Goal: Information Seeking & Learning: Check status

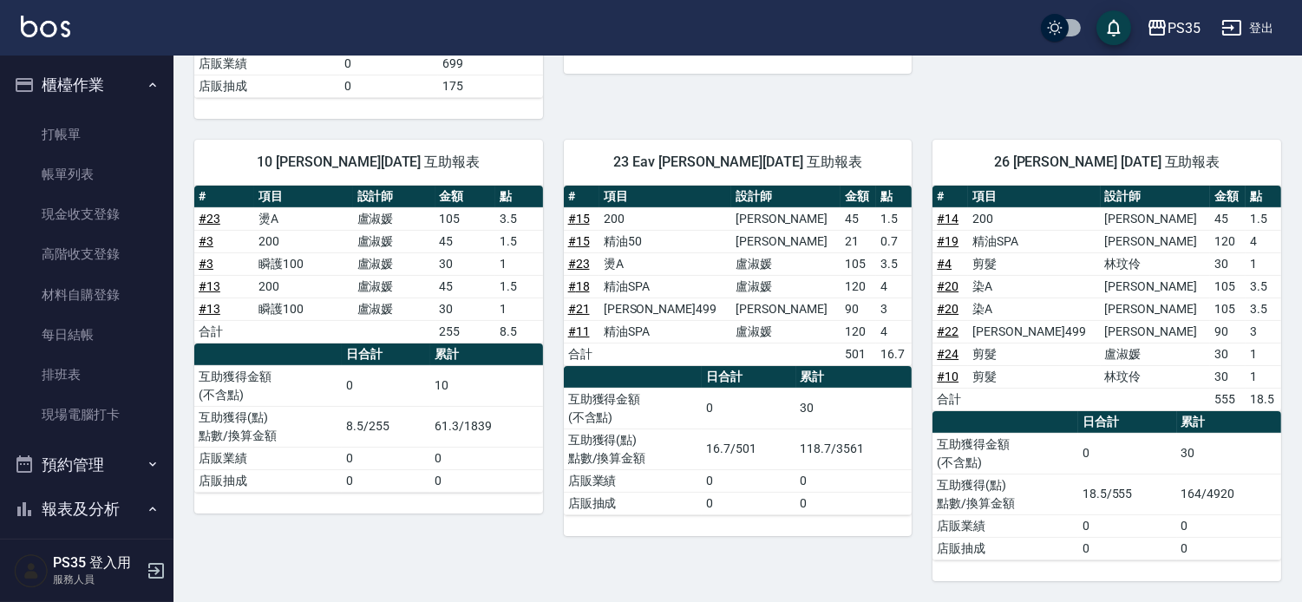
scroll to position [481, 0]
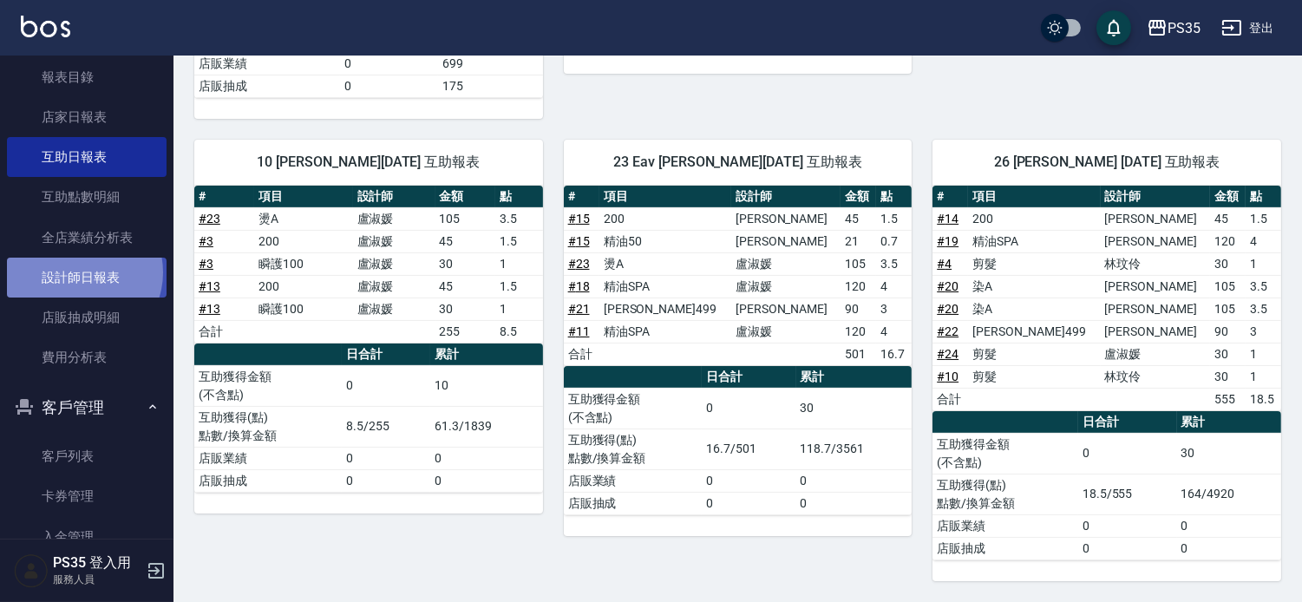
click at [79, 271] on link "設計師日報表" at bounding box center [87, 278] width 160 height 40
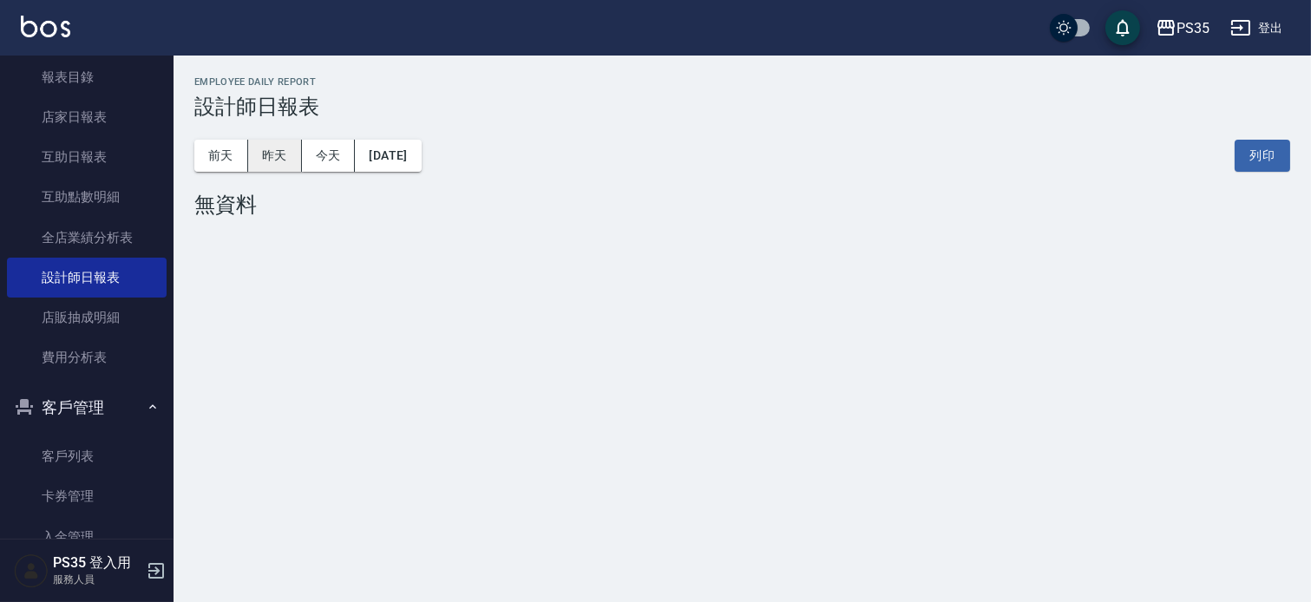
click at [265, 165] on button "昨天" at bounding box center [275, 156] width 54 height 32
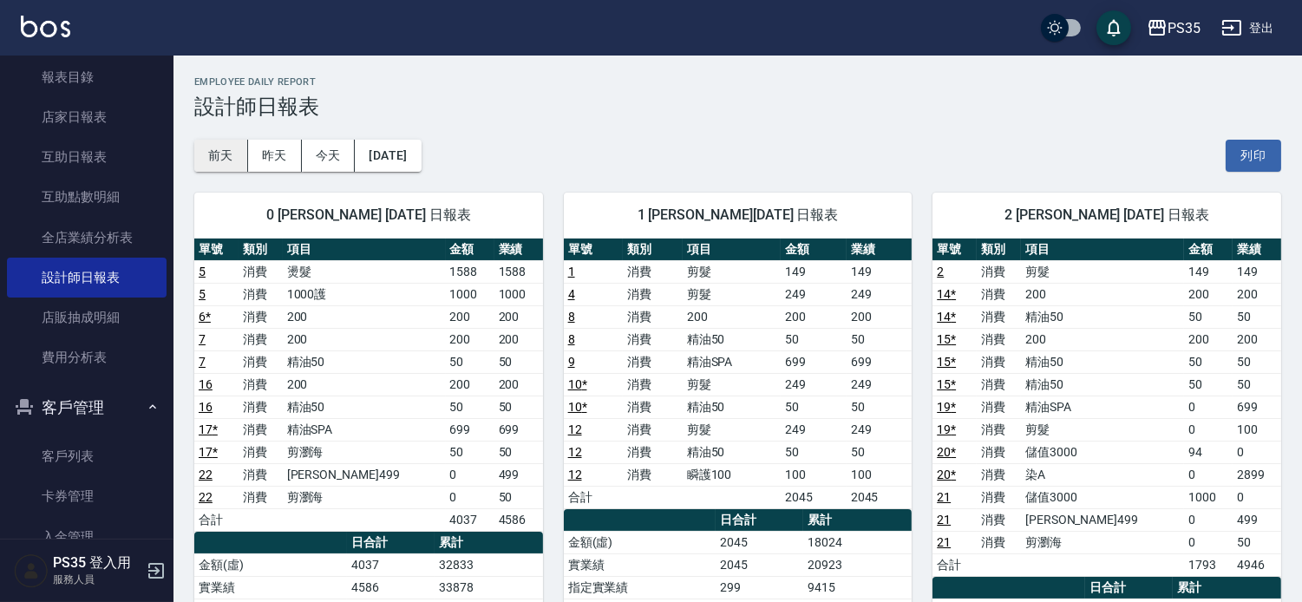
click at [235, 158] on button "前天" at bounding box center [221, 156] width 54 height 32
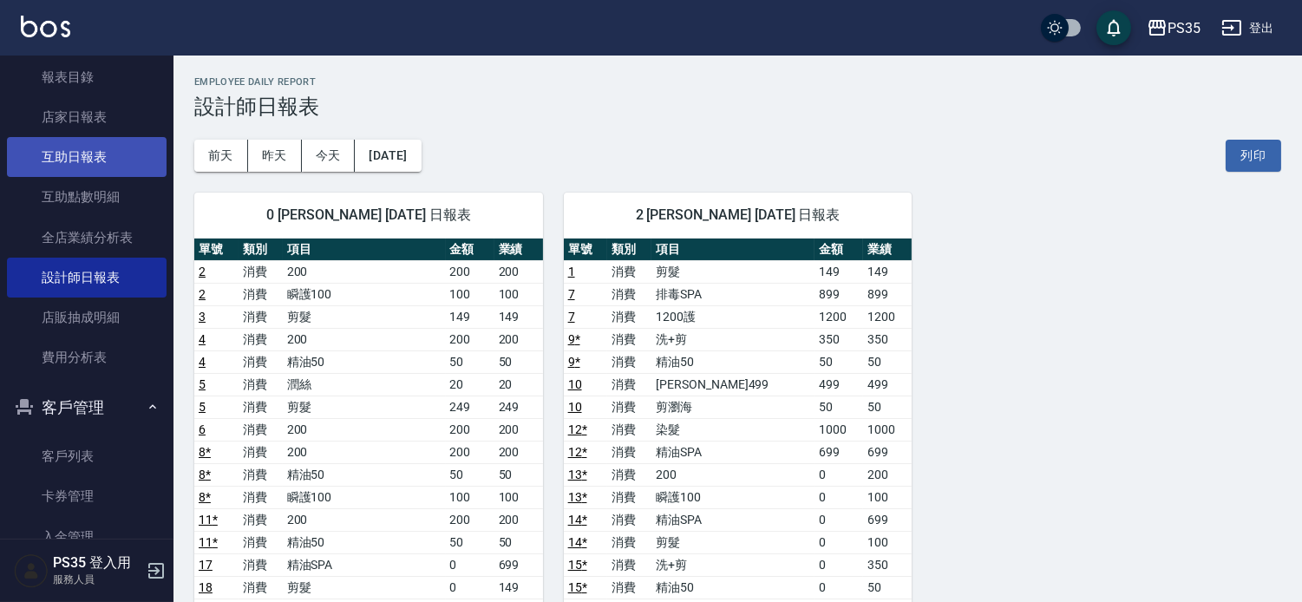
click at [87, 144] on link "互助日報表" at bounding box center [87, 157] width 160 height 40
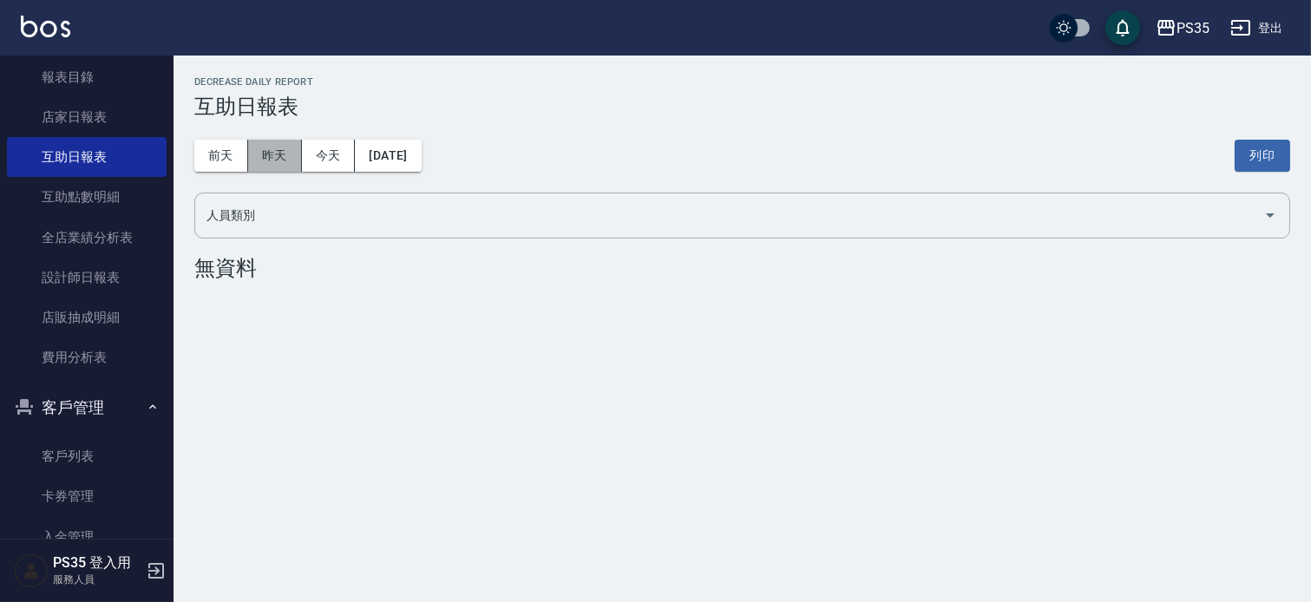
click at [274, 160] on button "昨天" at bounding box center [275, 156] width 54 height 32
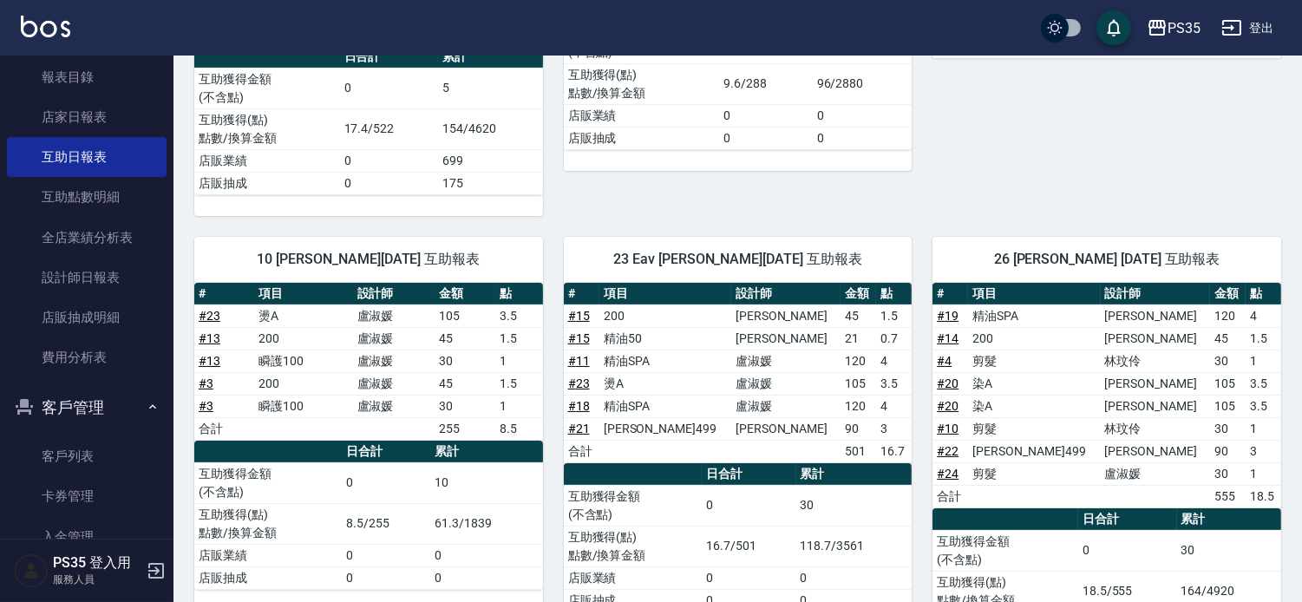
scroll to position [603, 0]
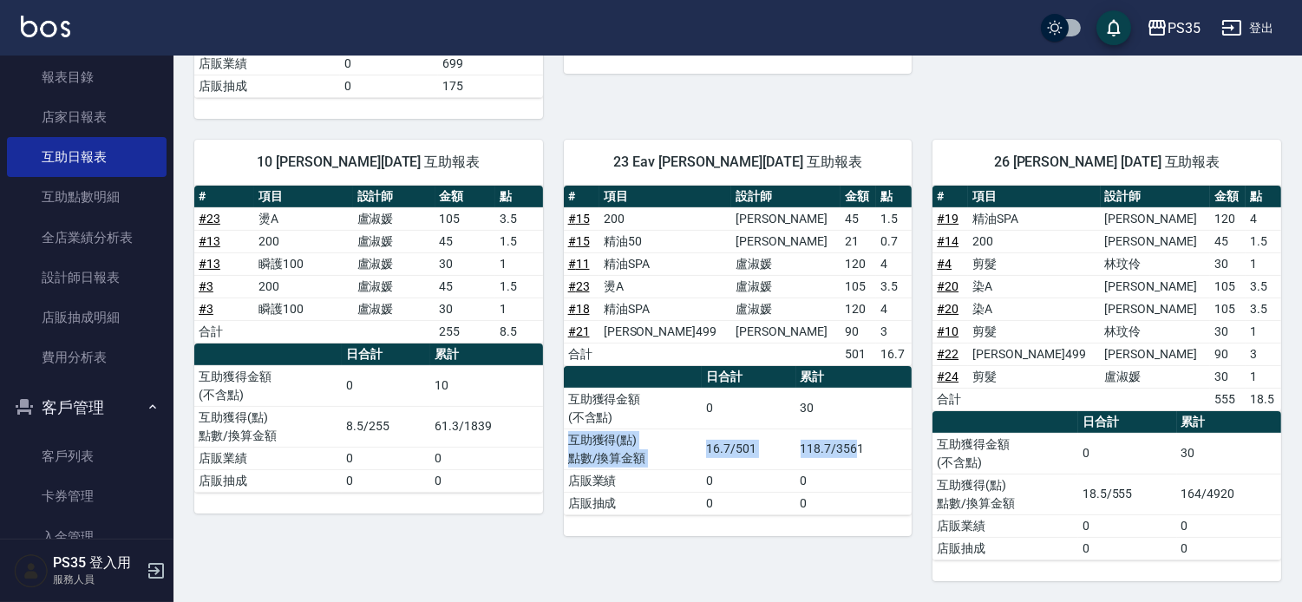
click at [889, 509] on tbody "互助獲得金額 (不含點) 0 30 互助獲得(點) 點數/換算金額 16.7/501 118.7/3561 店販業績 0 0 店販抽成 0 0" at bounding box center [738, 451] width 349 height 127
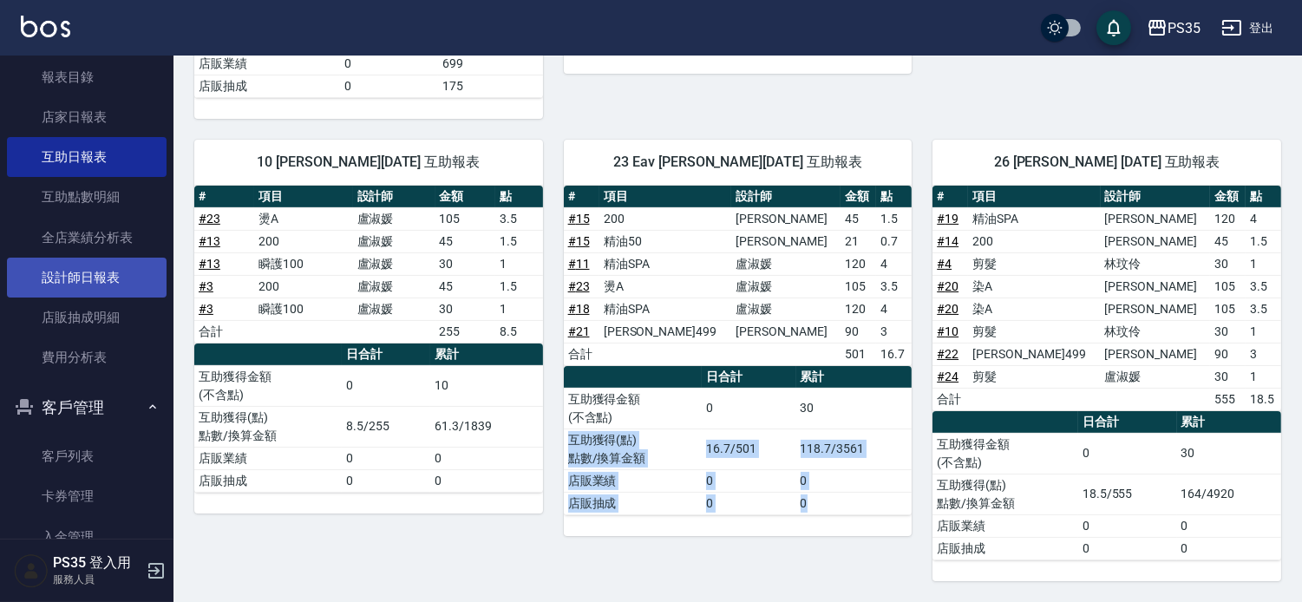
click at [66, 271] on link "設計師日報表" at bounding box center [87, 278] width 160 height 40
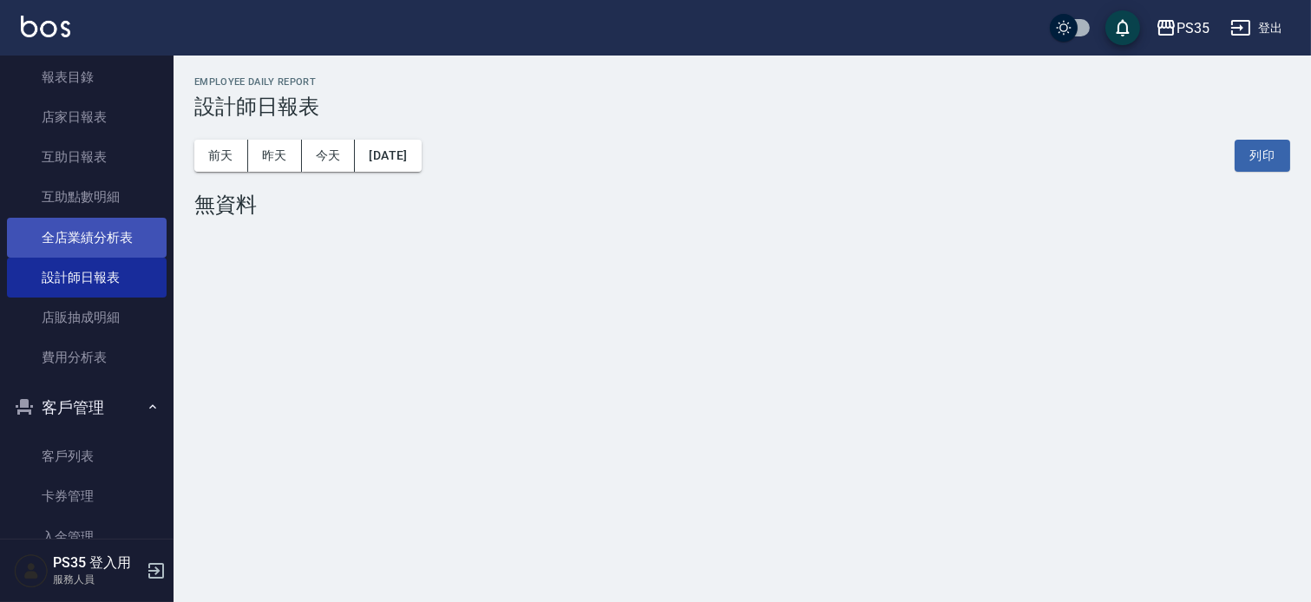
click at [110, 245] on link "全店業績分析表" at bounding box center [87, 238] width 160 height 40
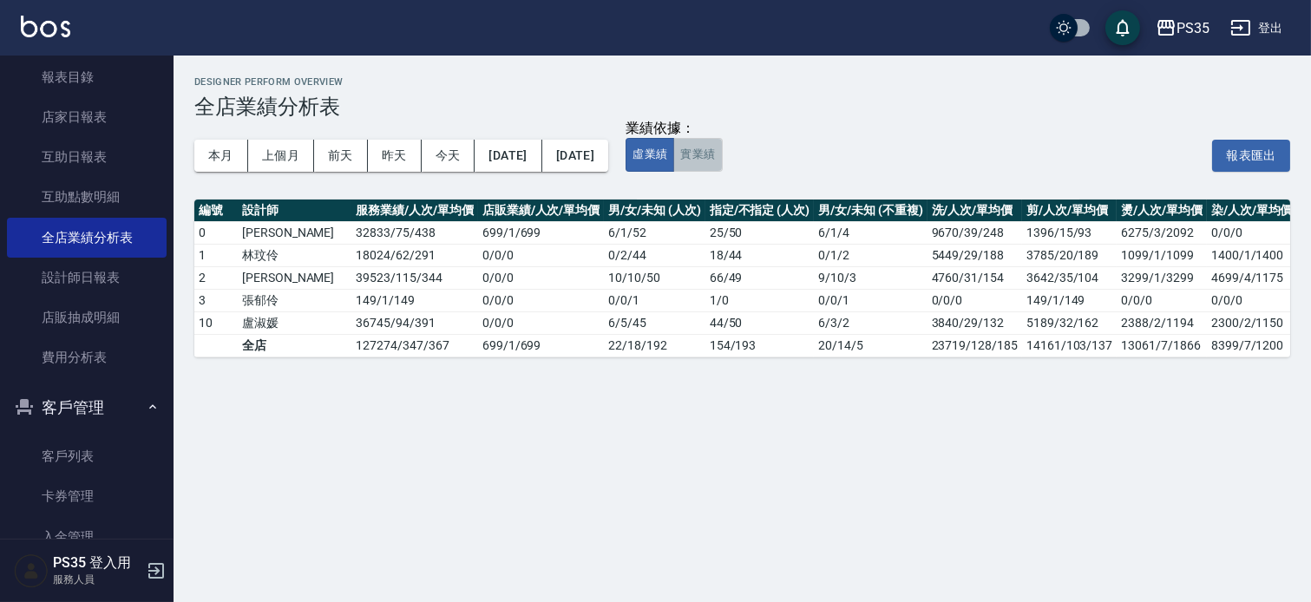
click at [722, 159] on button "實業績" at bounding box center [697, 155] width 49 height 34
click at [293, 183] on div "本月 上個月 [DATE] [DATE] [DATE] [DATE] [DATE]" at bounding box center [401, 156] width 414 height 74
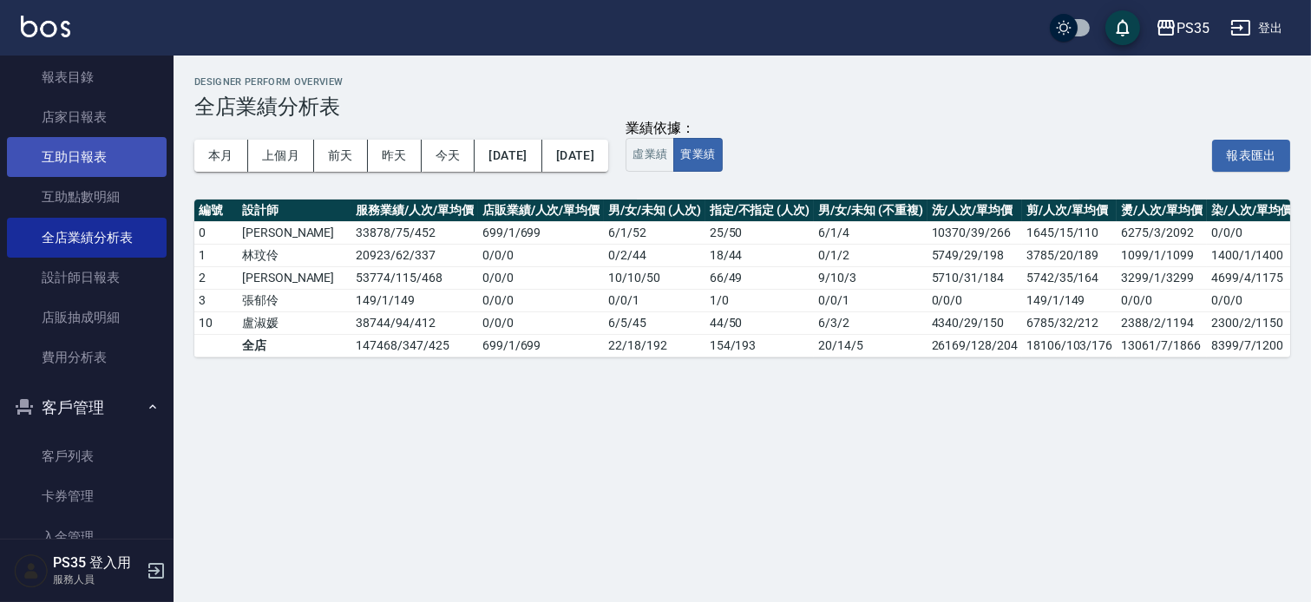
click at [71, 147] on link "互助日報表" at bounding box center [87, 157] width 160 height 40
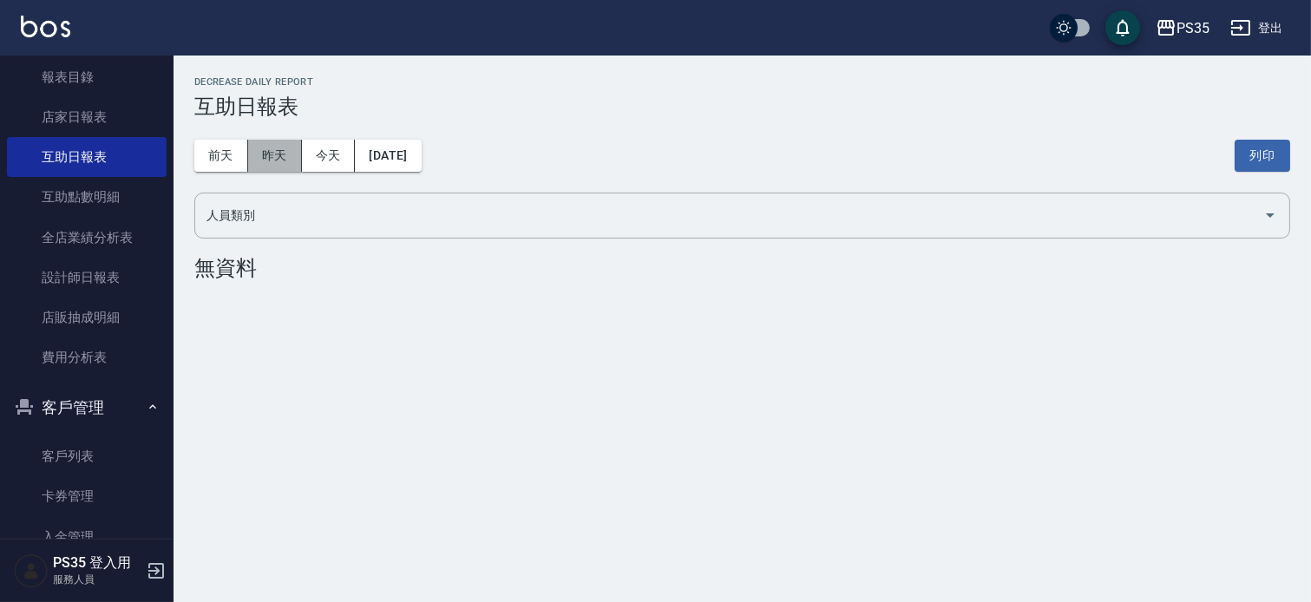
click at [288, 154] on button "昨天" at bounding box center [275, 156] width 54 height 32
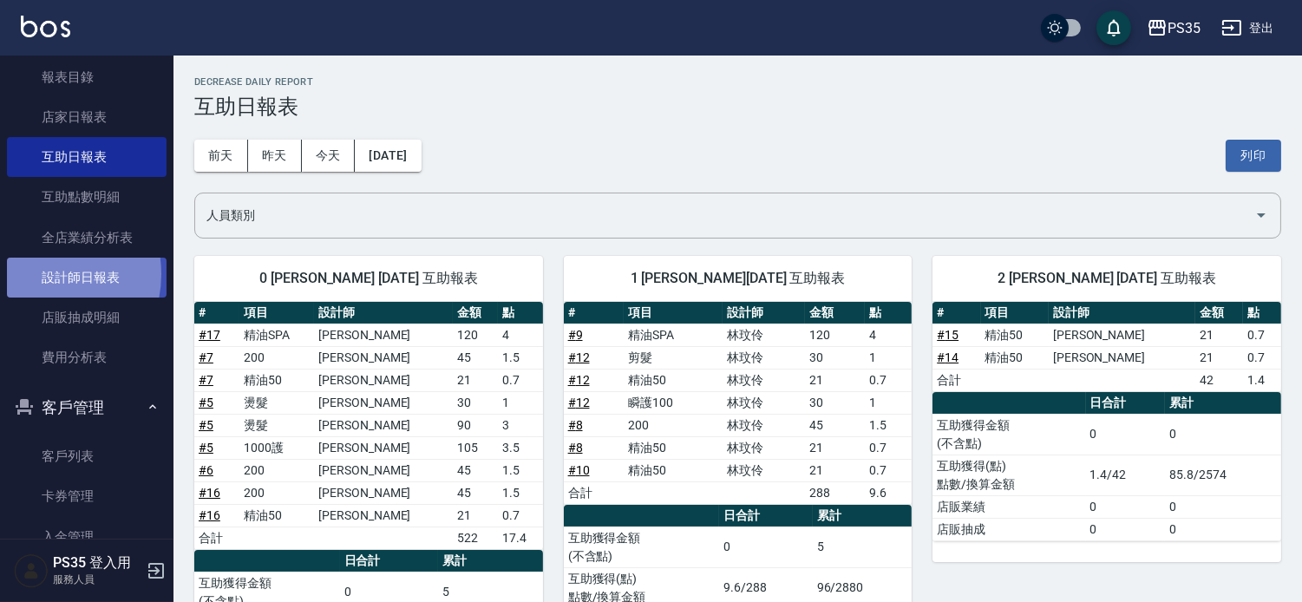
click at [39, 273] on link "設計師日報表" at bounding box center [87, 278] width 160 height 40
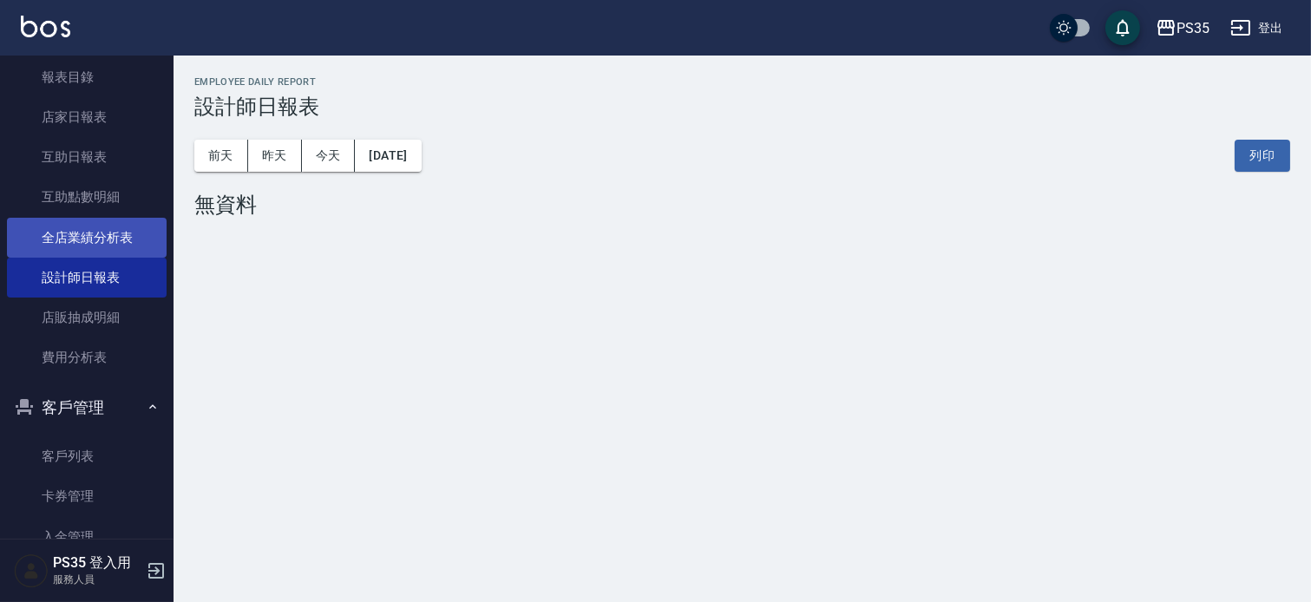
click at [50, 239] on link "全店業績分析表" at bounding box center [87, 238] width 160 height 40
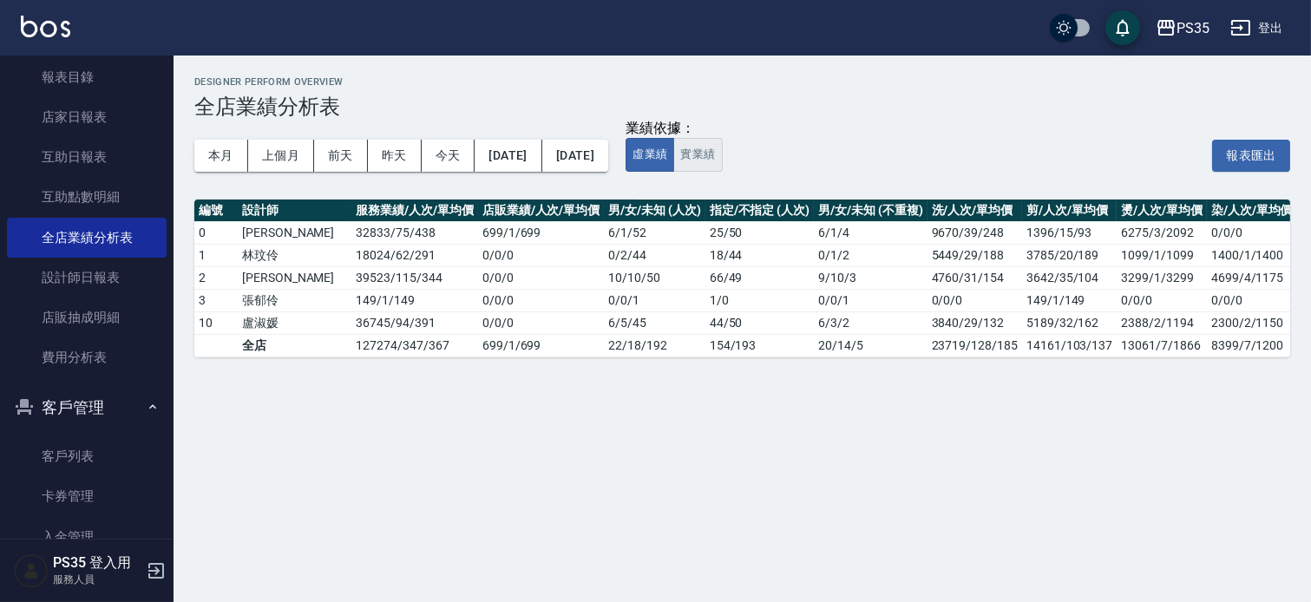
click at [722, 159] on button "實業績" at bounding box center [697, 155] width 49 height 34
click at [605, 187] on div "本月 上個月 [DATE] [DATE] [DATE] [DATE] [DATE]" at bounding box center [401, 156] width 414 height 74
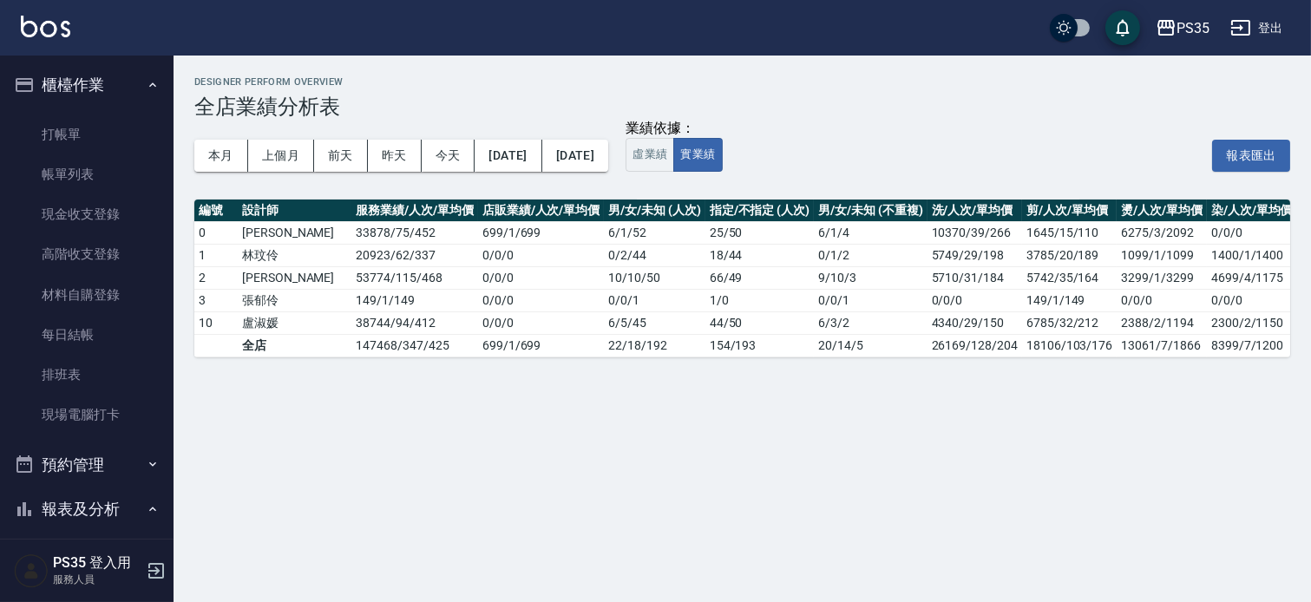
click at [66, 81] on button "櫃檯作業" at bounding box center [87, 84] width 160 height 45
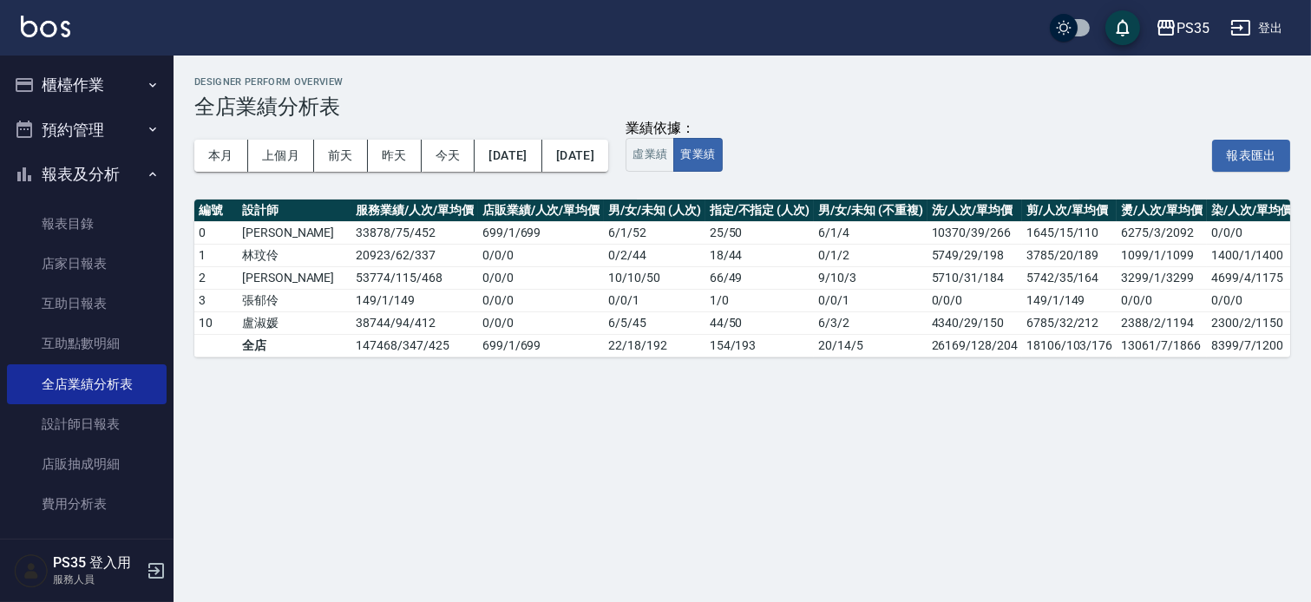
click at [55, 179] on button "報表及分析" at bounding box center [87, 174] width 160 height 45
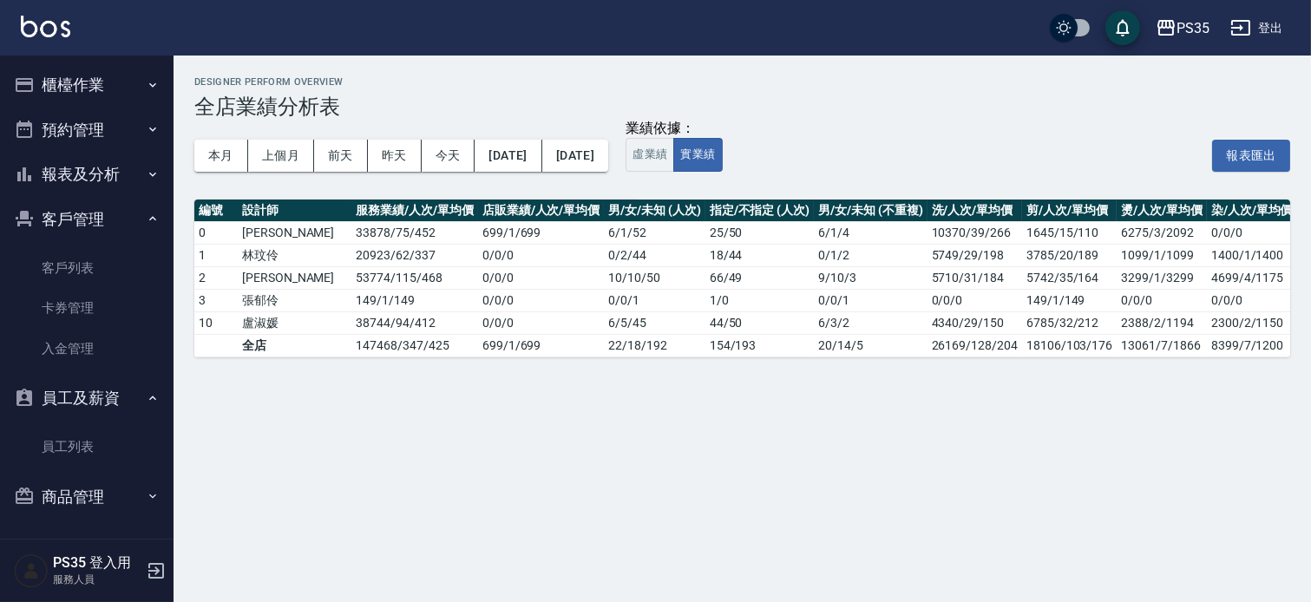
click at [50, 226] on button "客戶管理" at bounding box center [87, 219] width 160 height 45
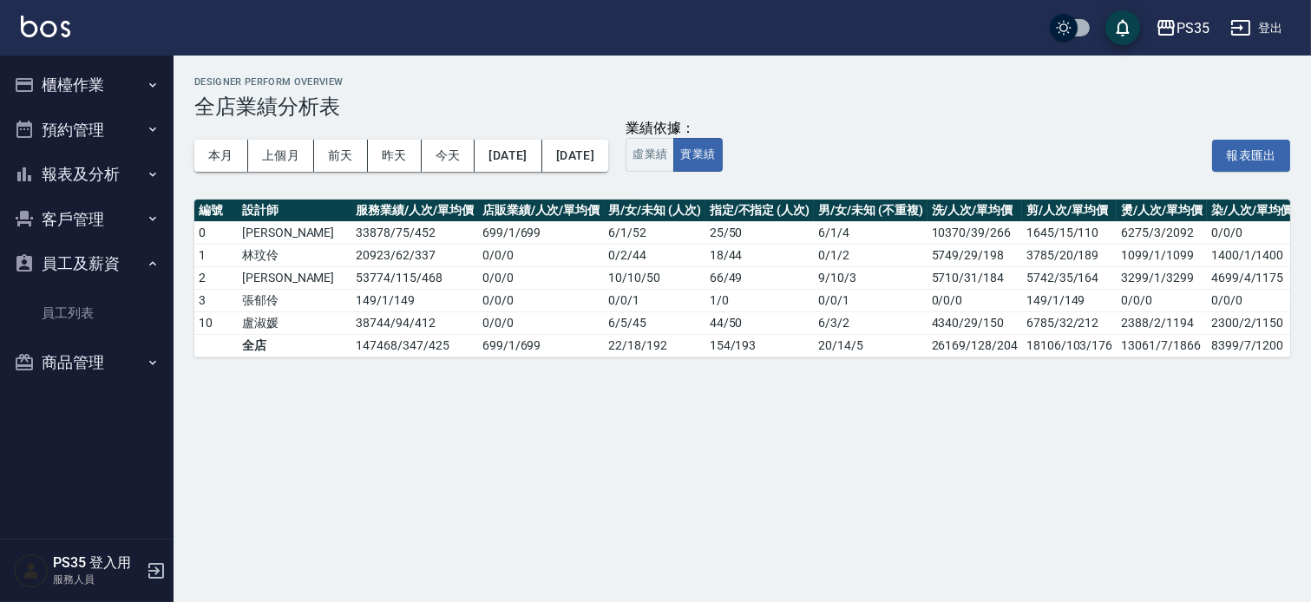
click at [50, 257] on button "員工及薪資" at bounding box center [87, 263] width 160 height 45
click at [69, 218] on button "客戶管理" at bounding box center [87, 219] width 160 height 45
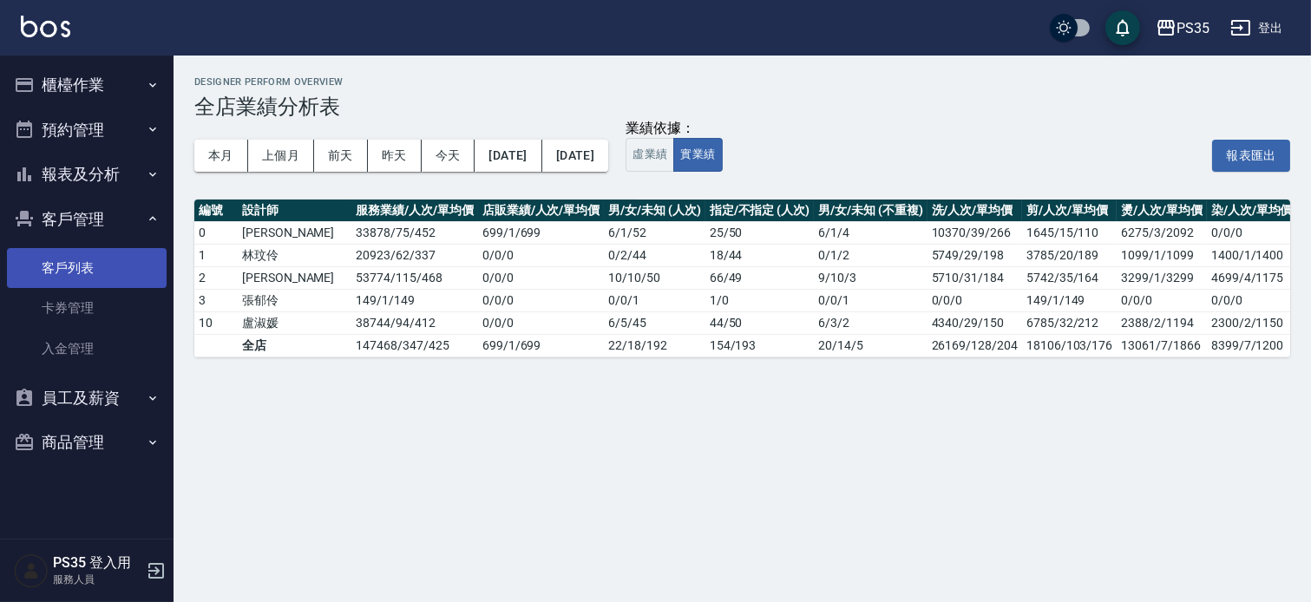
click at [63, 276] on link "客戶列表" at bounding box center [87, 268] width 160 height 40
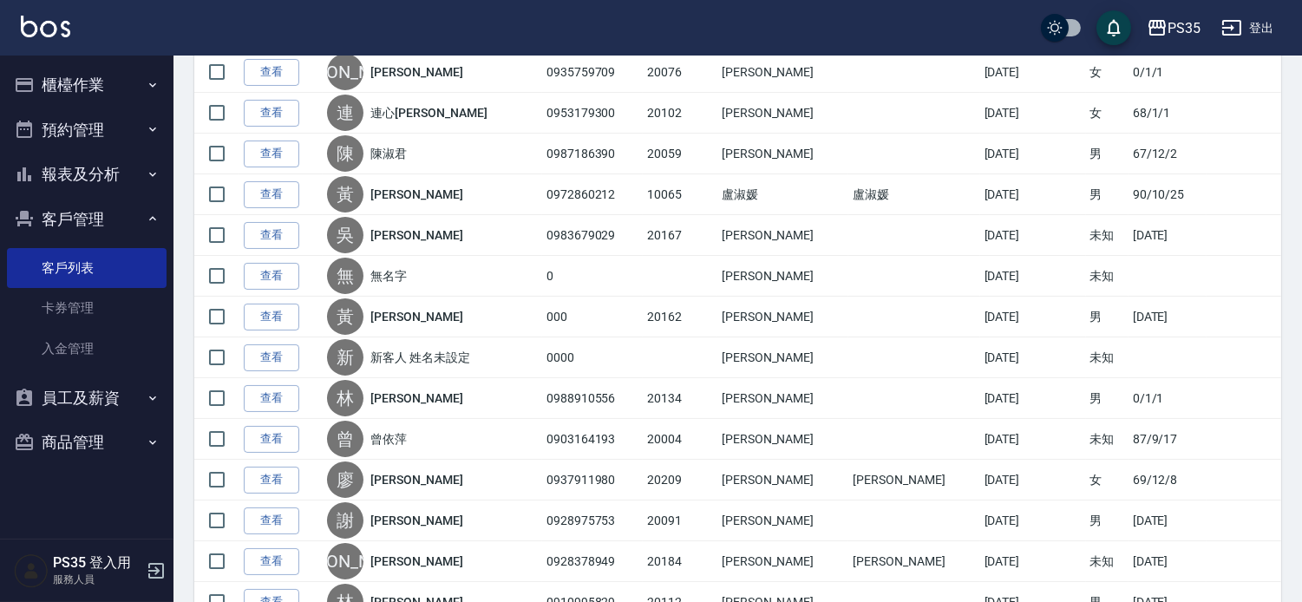
scroll to position [526, 0]
